Goal: Task Accomplishment & Management: Manage account settings

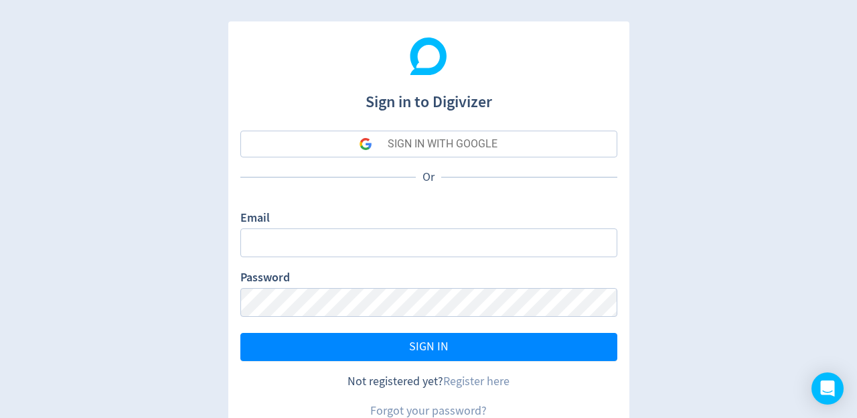
click at [396, 145] on div "SIGN IN WITH GOOGLE" at bounding box center [443, 144] width 110 height 27
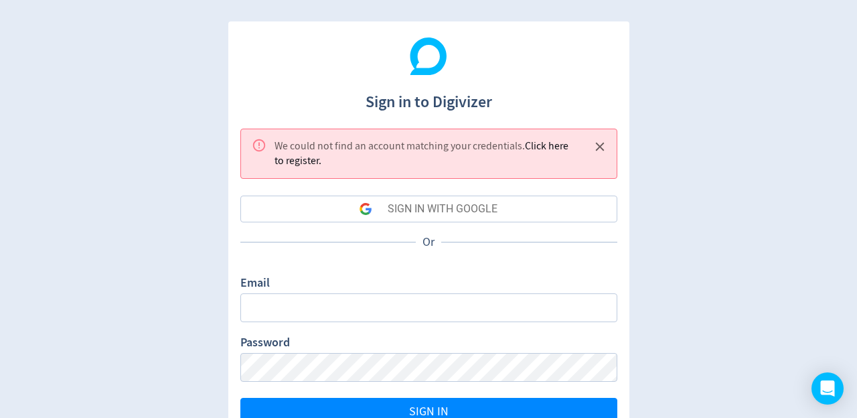
click at [399, 246] on div "Or" at bounding box center [428, 242] width 377 height 40
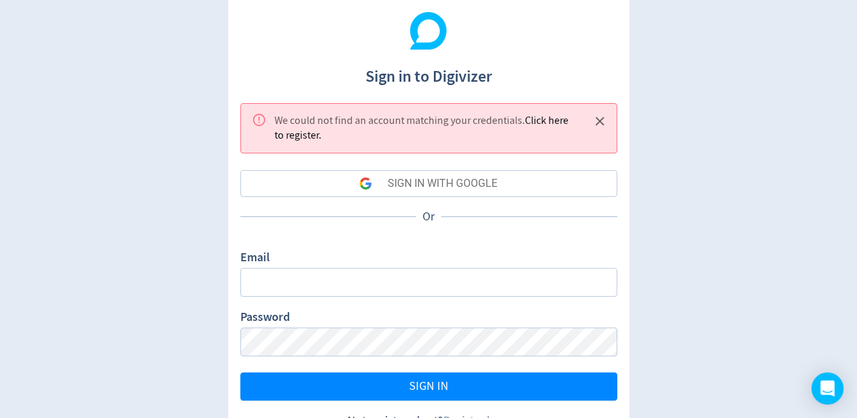
scroll to position [27, 0]
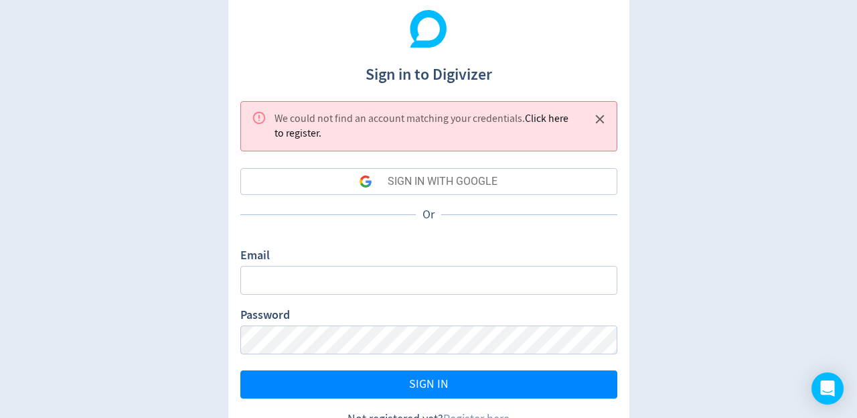
click at [403, 188] on div "SIGN IN WITH GOOGLE" at bounding box center [443, 181] width 110 height 27
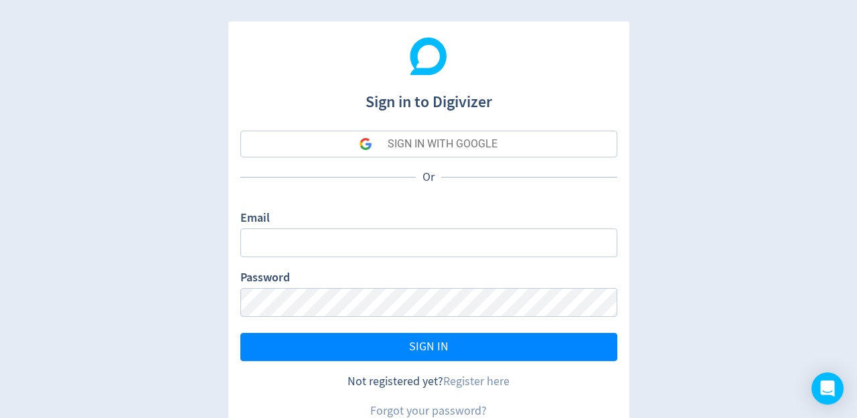
scroll to position [29, 0]
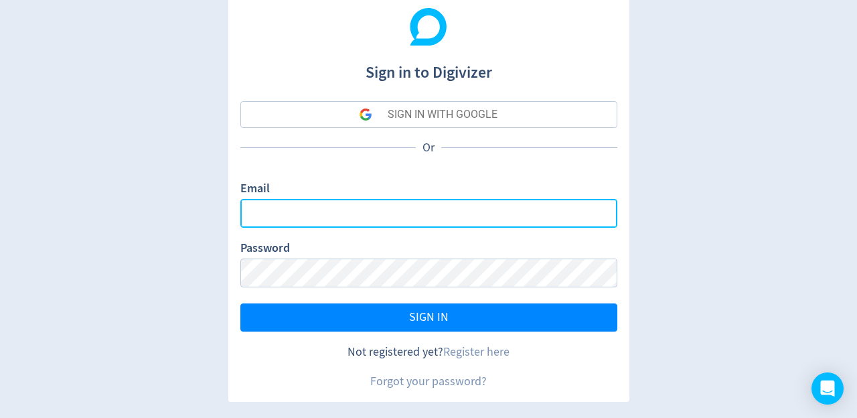
click at [427, 201] on input "Email" at bounding box center [428, 213] width 377 height 29
click at [378, 205] on input "Email" at bounding box center [428, 213] width 377 height 29
type input "[EMAIL_ADDRESS][DOMAIN_NAME]"
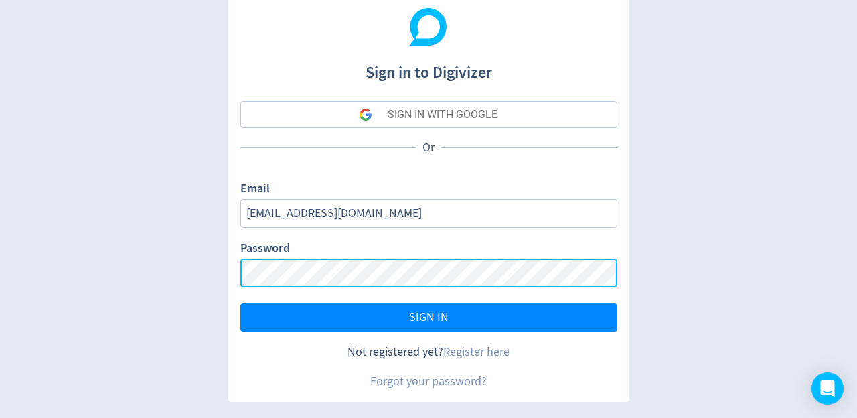
scroll to position [0, 0]
